Goal: Book appointment/travel/reservation

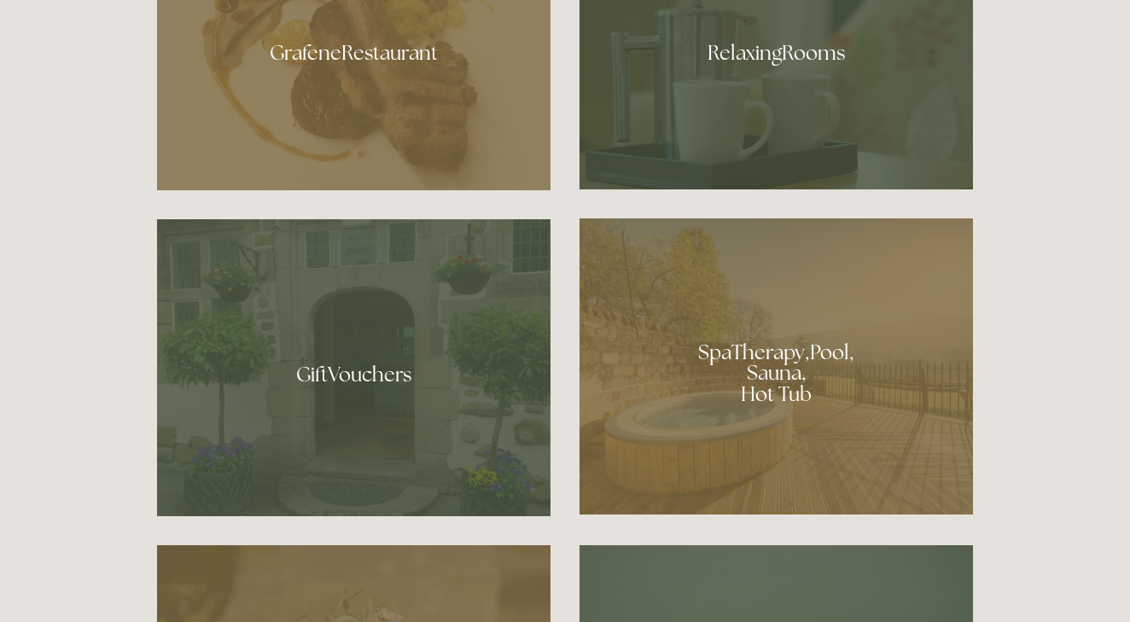
scroll to position [1143, 0]
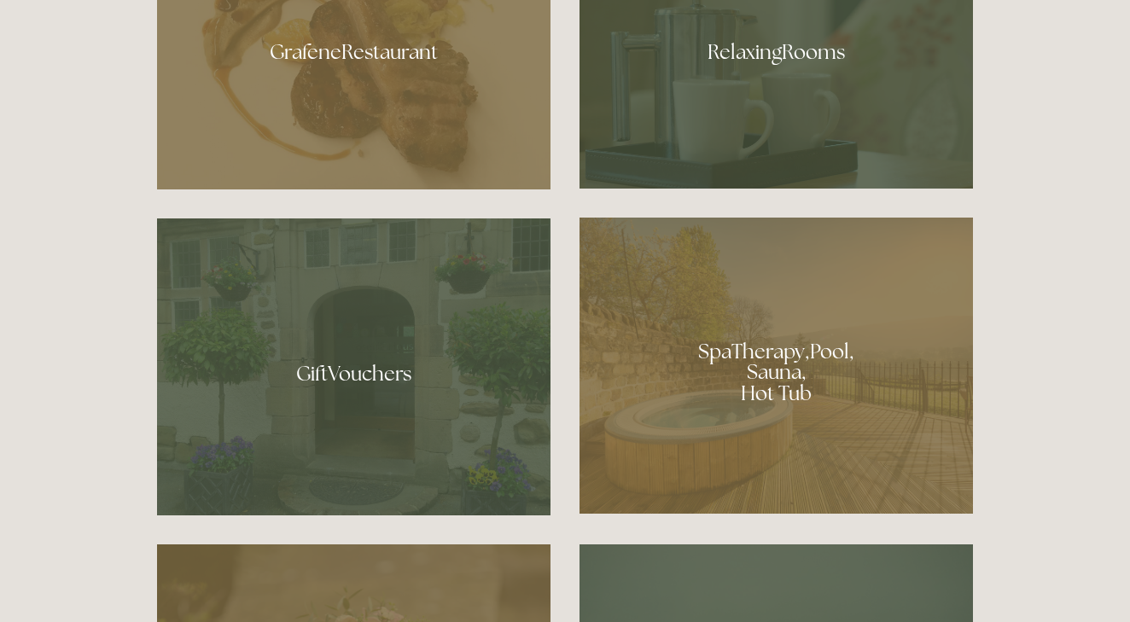
click at [781, 369] on div at bounding box center [775, 366] width 393 height 296
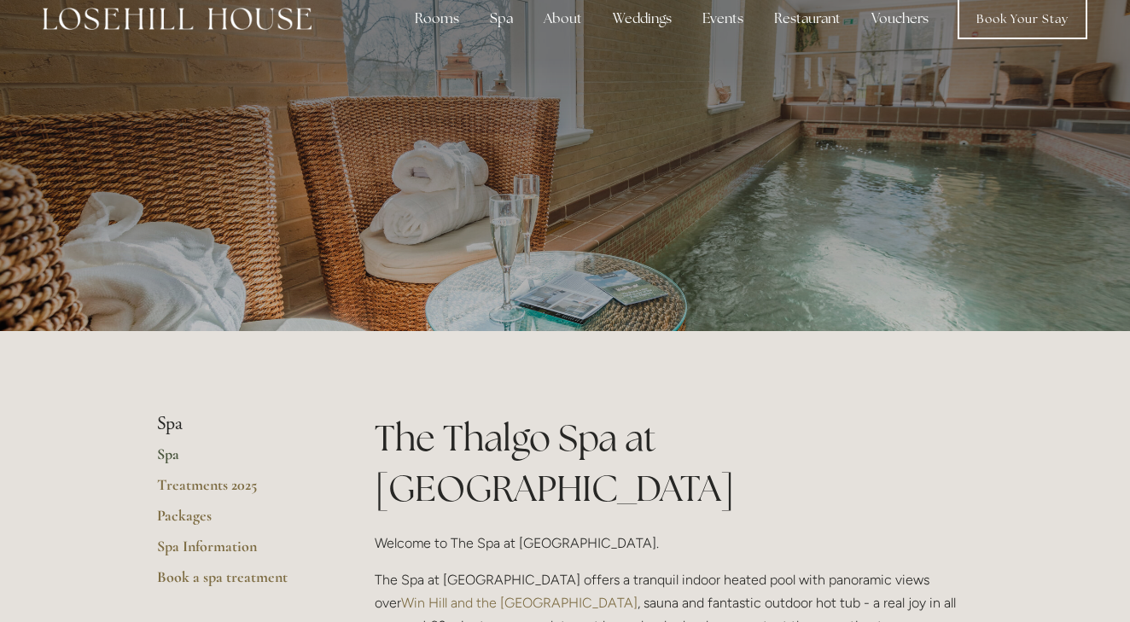
scroll to position [23, 0]
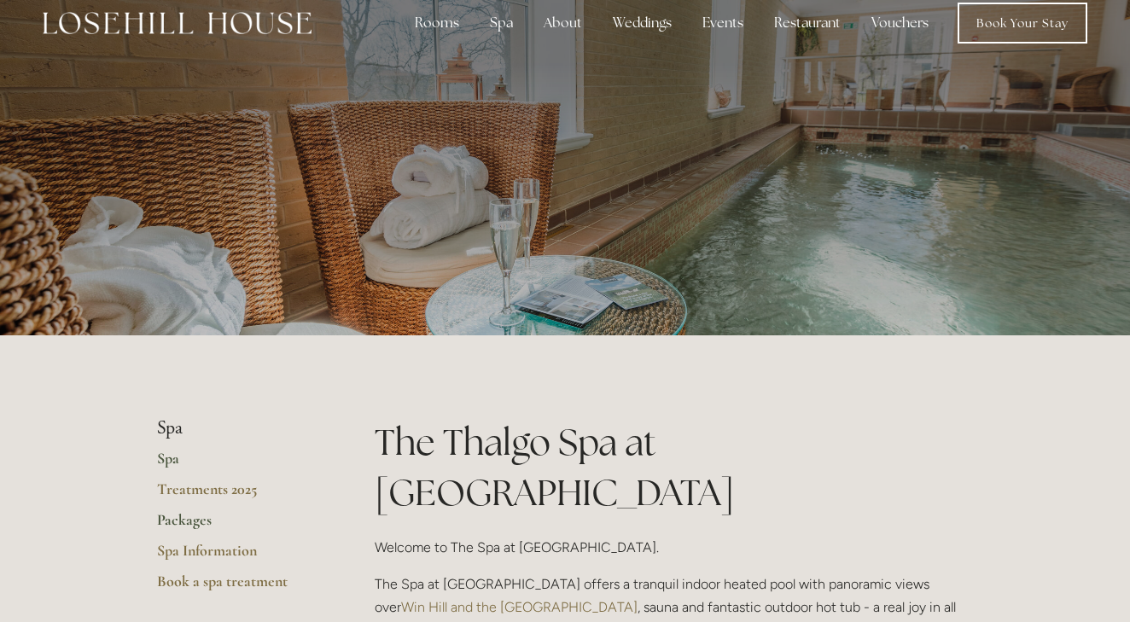
click at [197, 524] on link "Packages" at bounding box center [238, 525] width 163 height 31
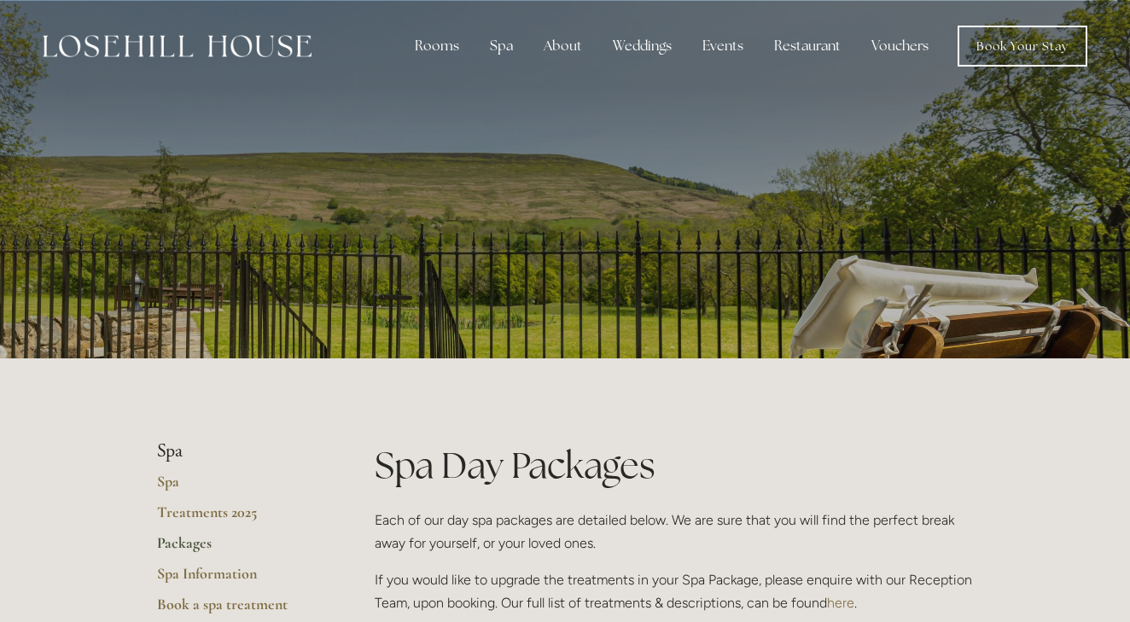
click at [998, 67] on div "Rooms Rooms Your Stay Book a stay Offers Spa About" at bounding box center [565, 46] width 1096 height 92
click at [995, 49] on link "Book Your Stay" at bounding box center [1022, 46] width 130 height 41
